Goal: Find specific page/section: Find specific page/section

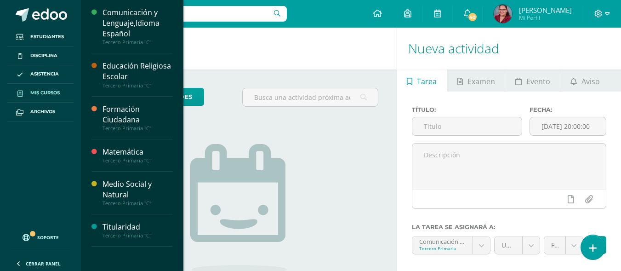
click at [40, 96] on span "Mis cursos" at bounding box center [44, 92] width 29 height 7
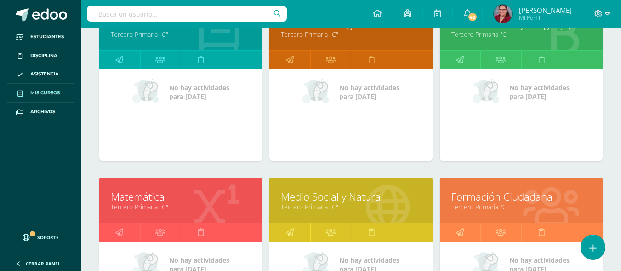
scroll to position [184, 0]
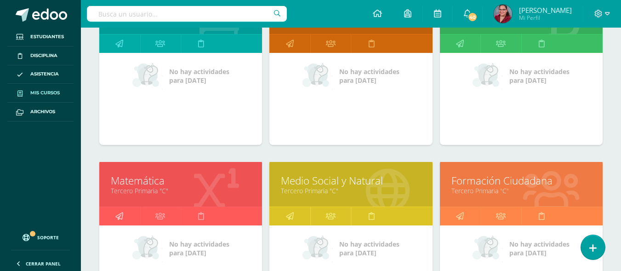
click at [118, 214] on icon at bounding box center [119, 216] width 8 height 18
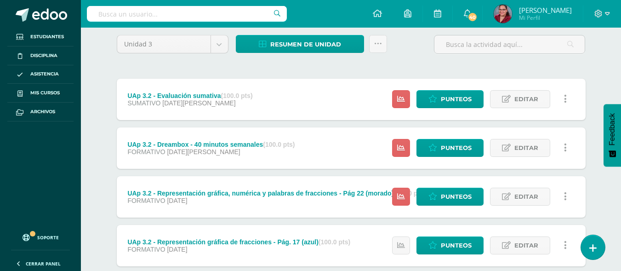
scroll to position [92, 0]
